Goal: Share content

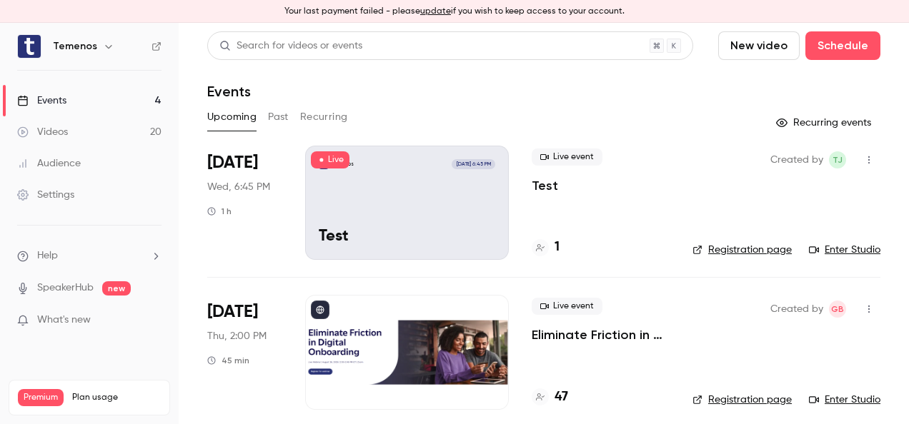
scroll to position [71, 0]
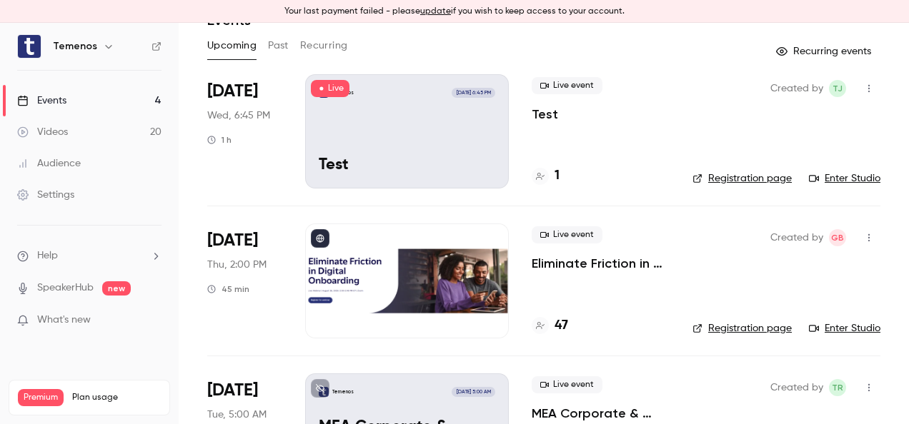
click at [645, 265] on p "Eliminate Friction in Digital Onboarding" at bounding box center [601, 263] width 138 height 17
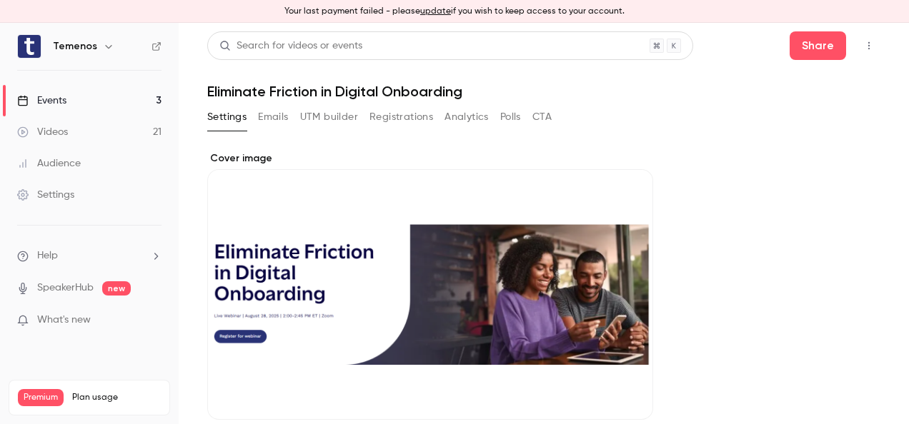
click at [863, 49] on icon "button" at bounding box center [868, 46] width 11 height 10
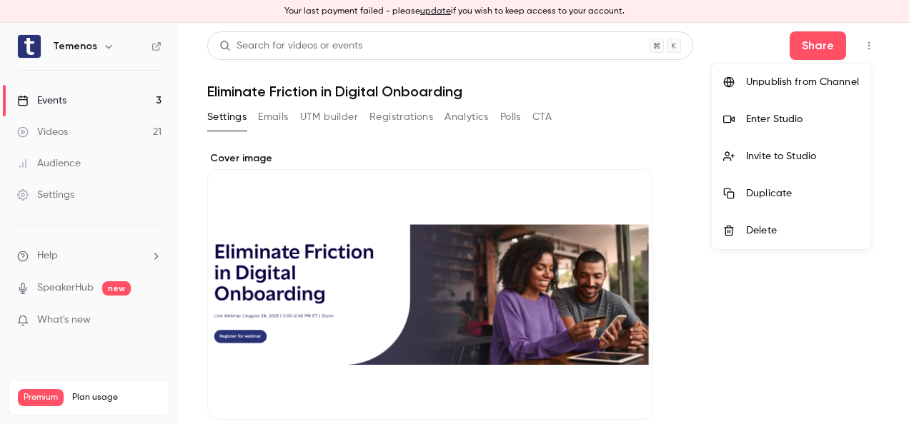
click at [760, 46] on div at bounding box center [454, 212] width 909 height 424
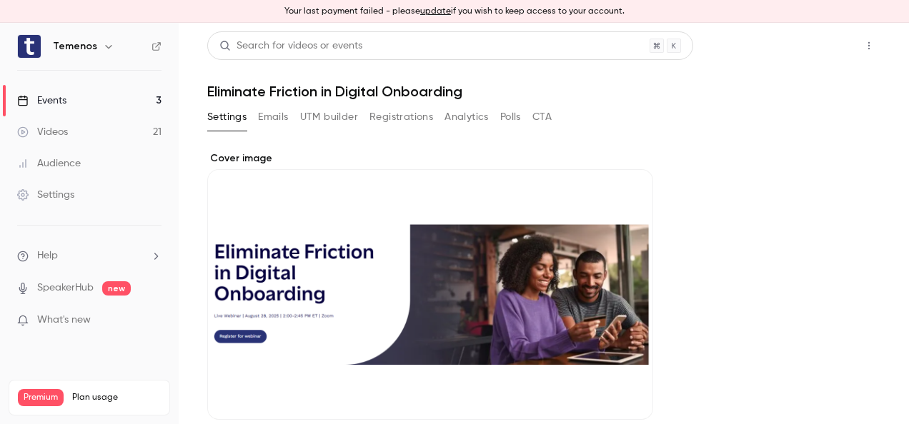
click at [817, 44] on button "Share" at bounding box center [818, 45] width 56 height 29
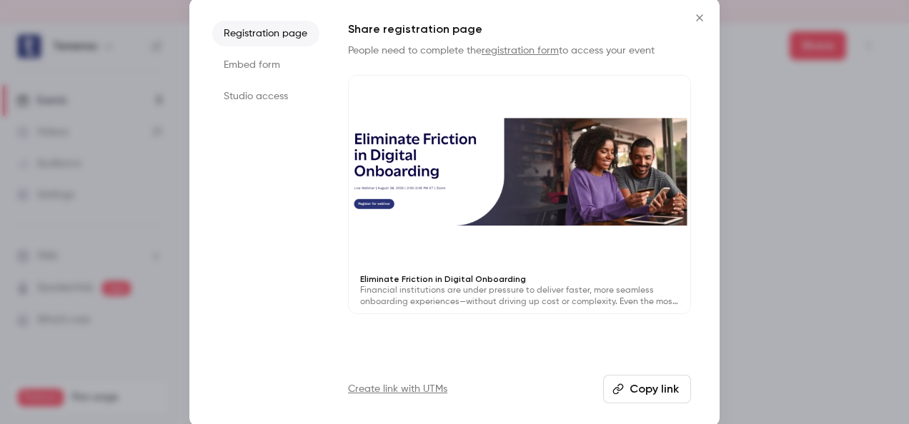
click at [259, 100] on li "Studio access" at bounding box center [265, 97] width 107 height 26
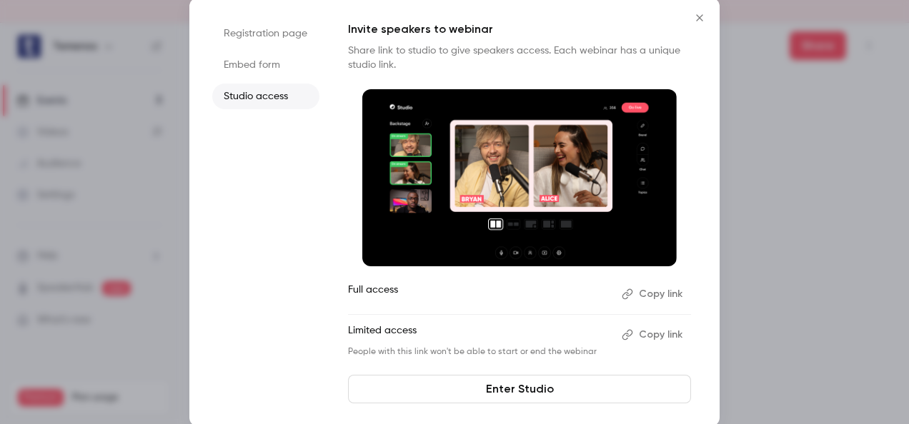
click at [650, 293] on button "Copy link" at bounding box center [653, 294] width 75 height 23
click at [665, 331] on button "Copy link" at bounding box center [653, 335] width 75 height 23
click at [705, 19] on icon "Close" at bounding box center [699, 17] width 17 height 11
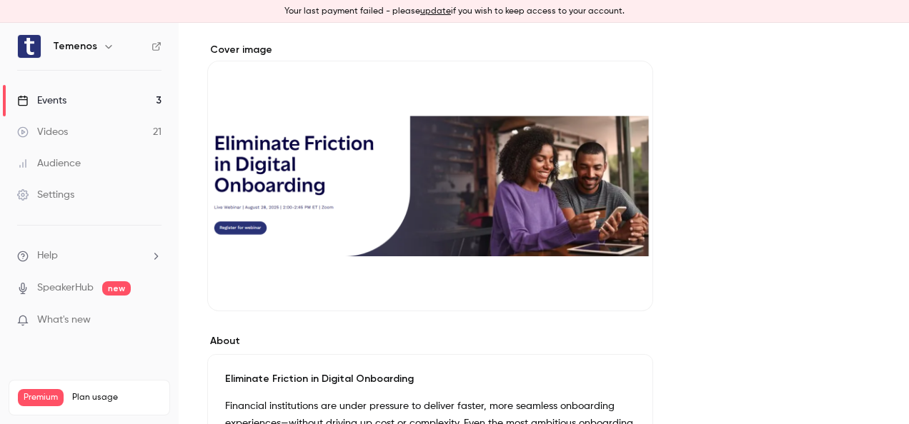
scroll to position [143, 0]
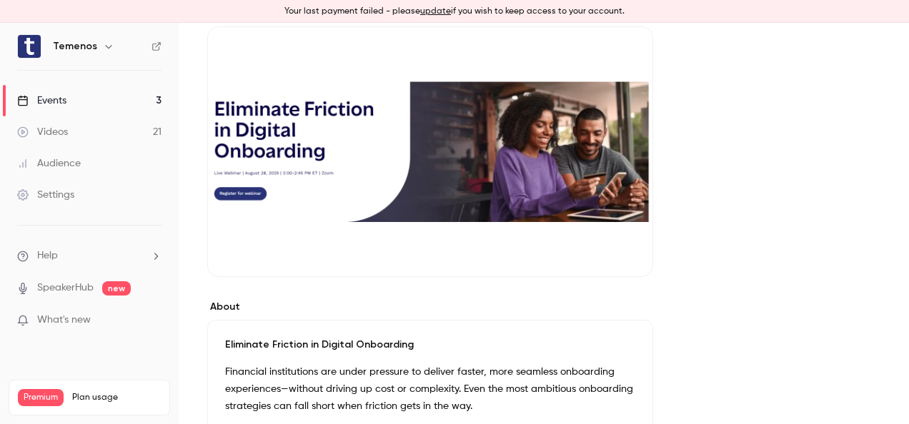
click at [444, 187] on div "Cover image" at bounding box center [430, 143] width 446 height 269
click at [0, 0] on input "Cover image" at bounding box center [0, 0] width 0 height 0
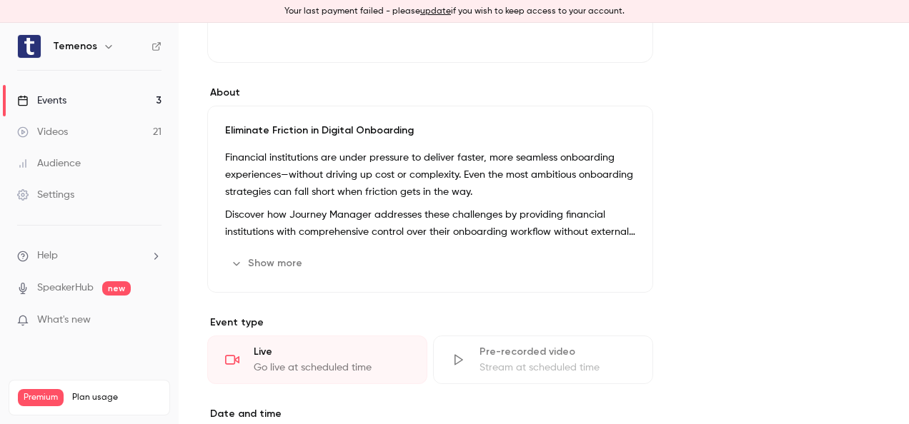
scroll to position [0, 0]
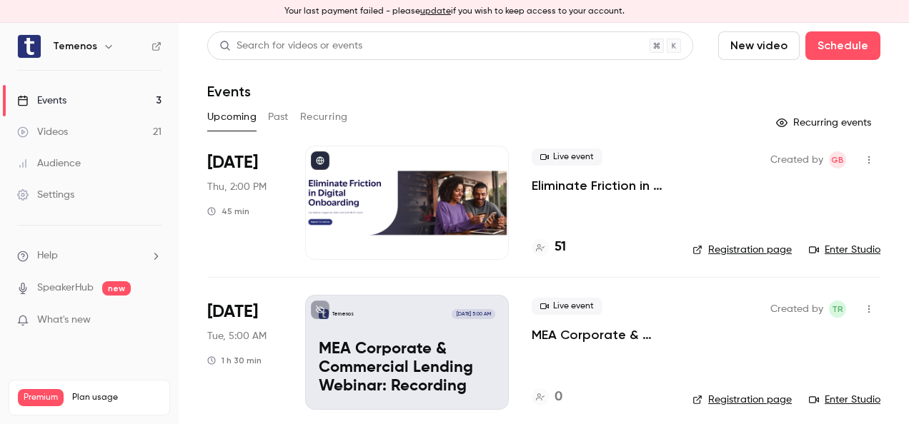
click at [836, 251] on link "Enter Studio" at bounding box center [844, 250] width 71 height 14
